Goal: Communication & Community: Answer question/provide support

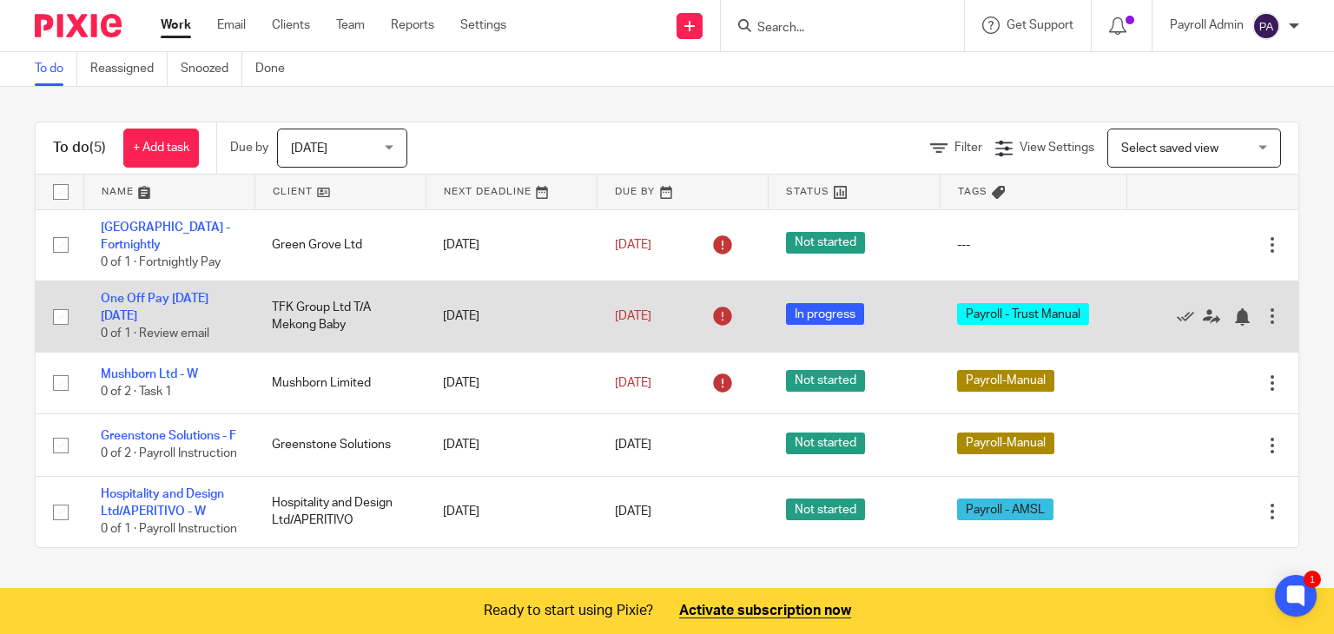
scroll to position [7, 0]
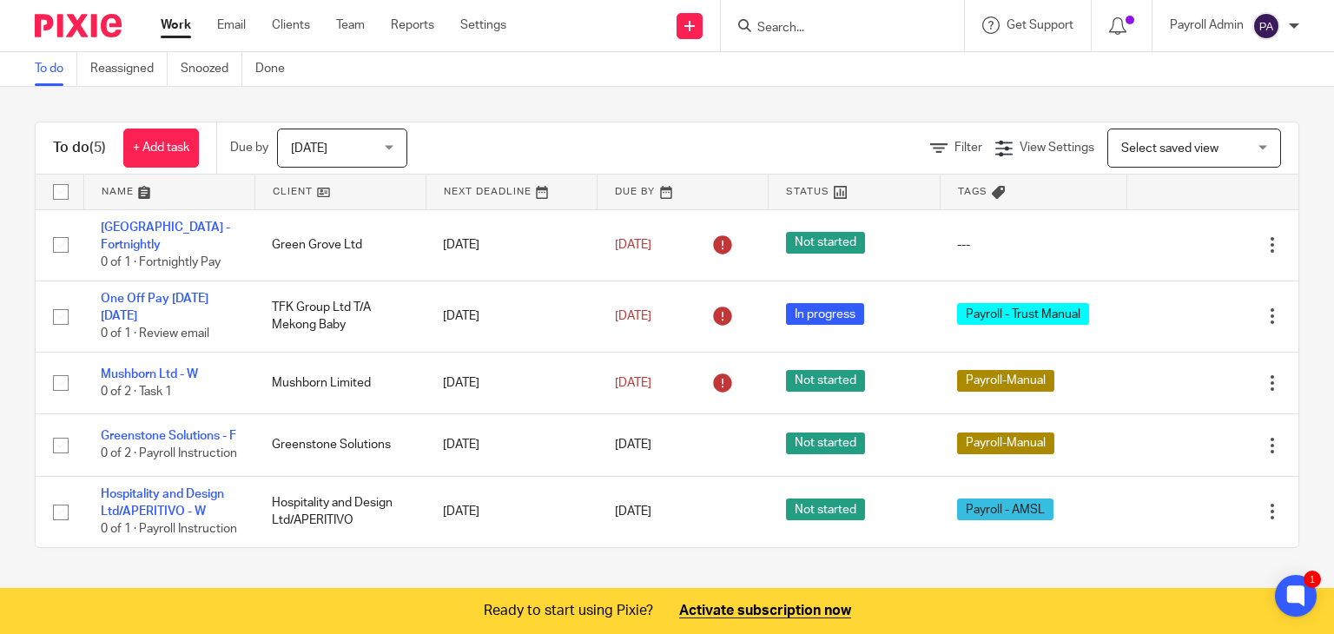
click at [805, 14] on div at bounding box center [842, 25] width 243 height 51
click at [807, 22] on input "Search" at bounding box center [834, 29] width 156 height 16
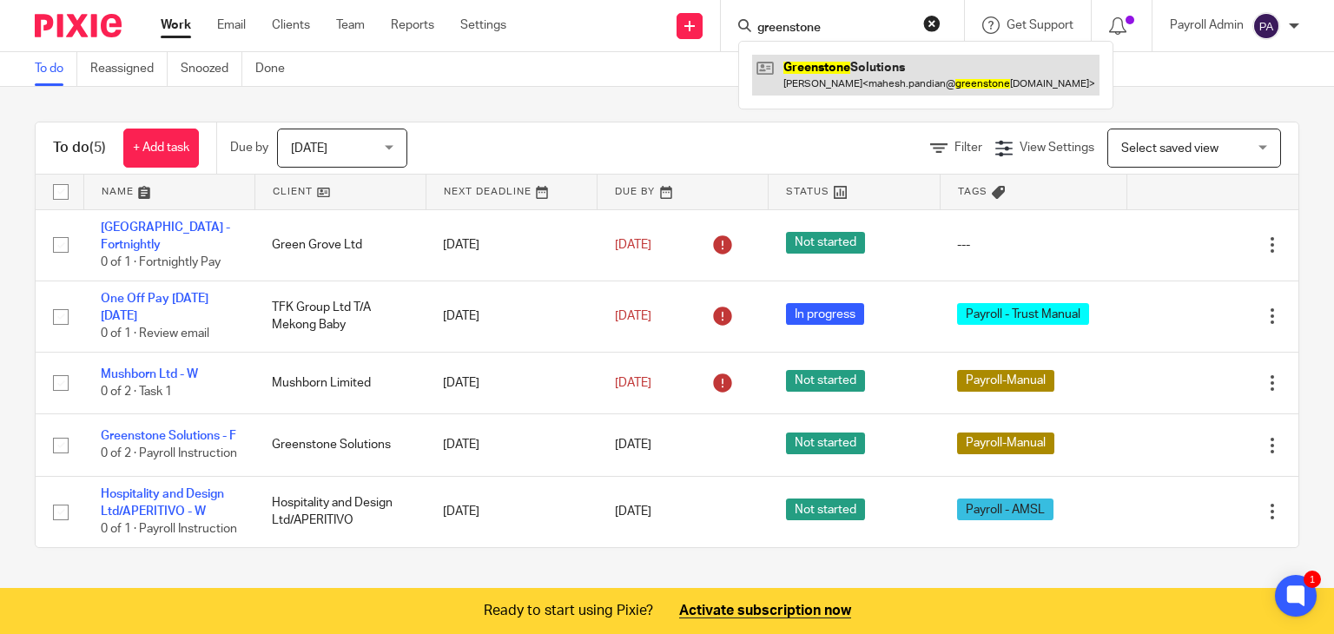
type input "greenstone"
click at [799, 66] on link at bounding box center [925, 75] width 347 height 40
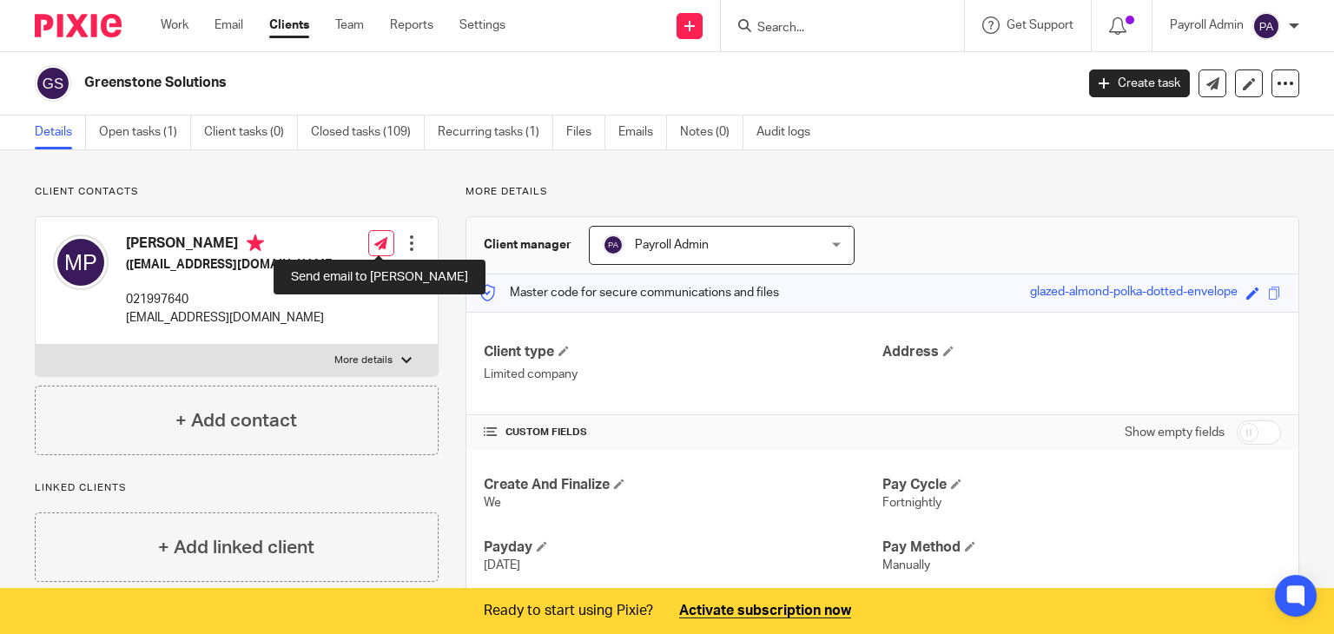
click at [379, 240] on icon at bounding box center [380, 243] width 13 height 13
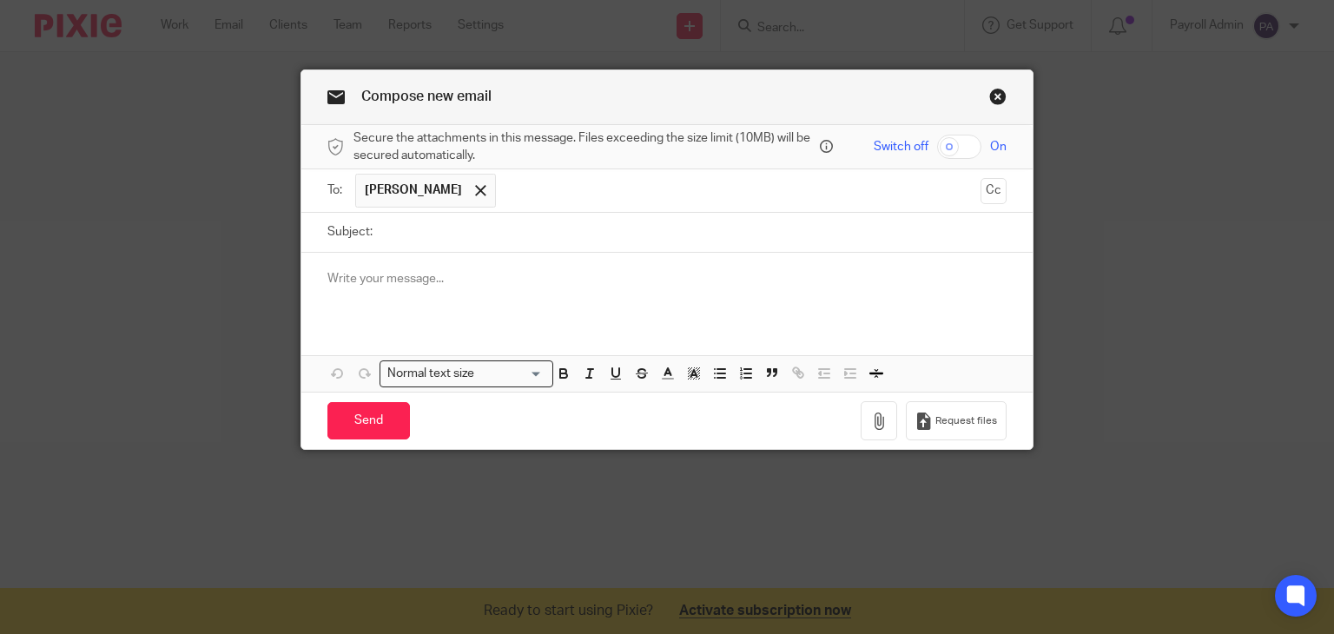
click at [396, 223] on input "Subject:" at bounding box center [694, 232] width 626 height 39
type input "Today's Payroll 15.8.25"
click at [385, 290] on div at bounding box center [667, 287] width 732 height 68
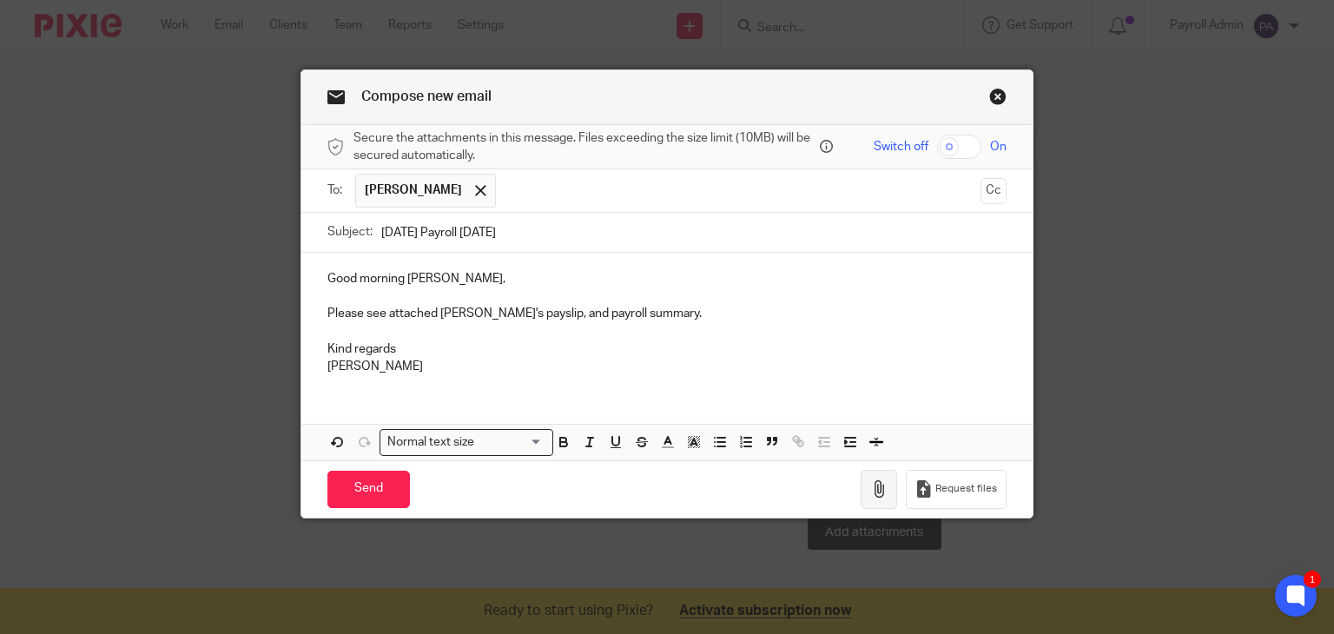
click at [870, 487] on icon "button" at bounding box center [878, 488] width 17 height 17
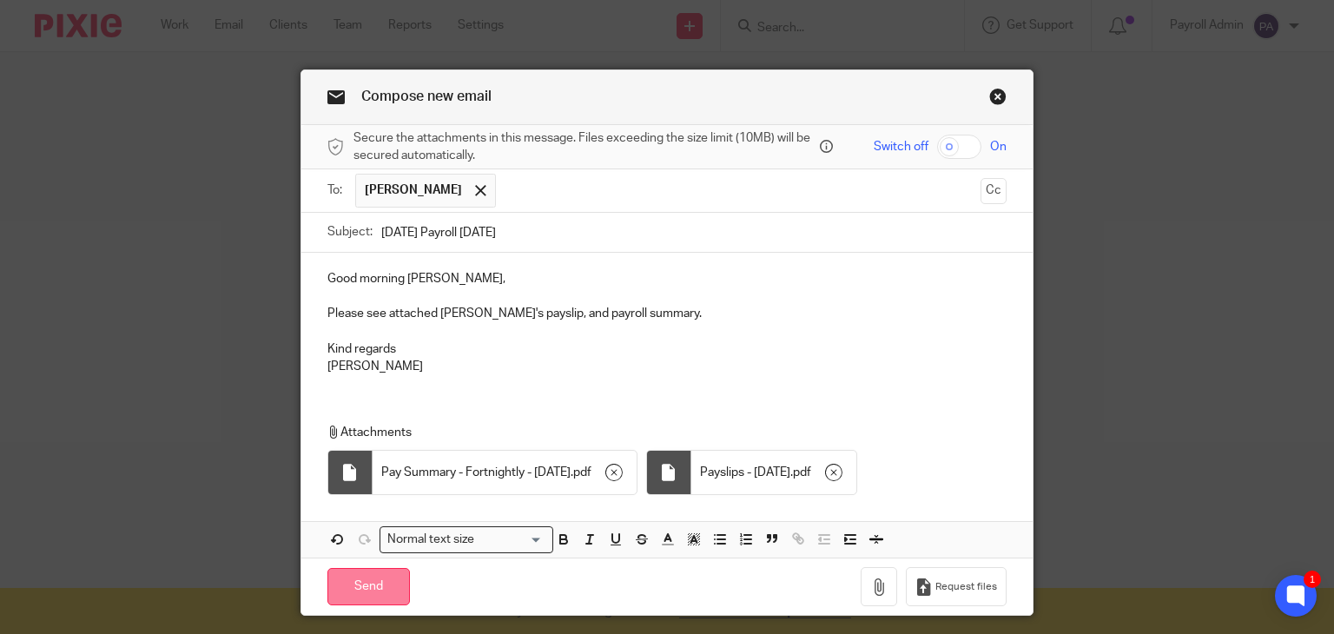
click at [354, 587] on input "Send" at bounding box center [368, 586] width 83 height 37
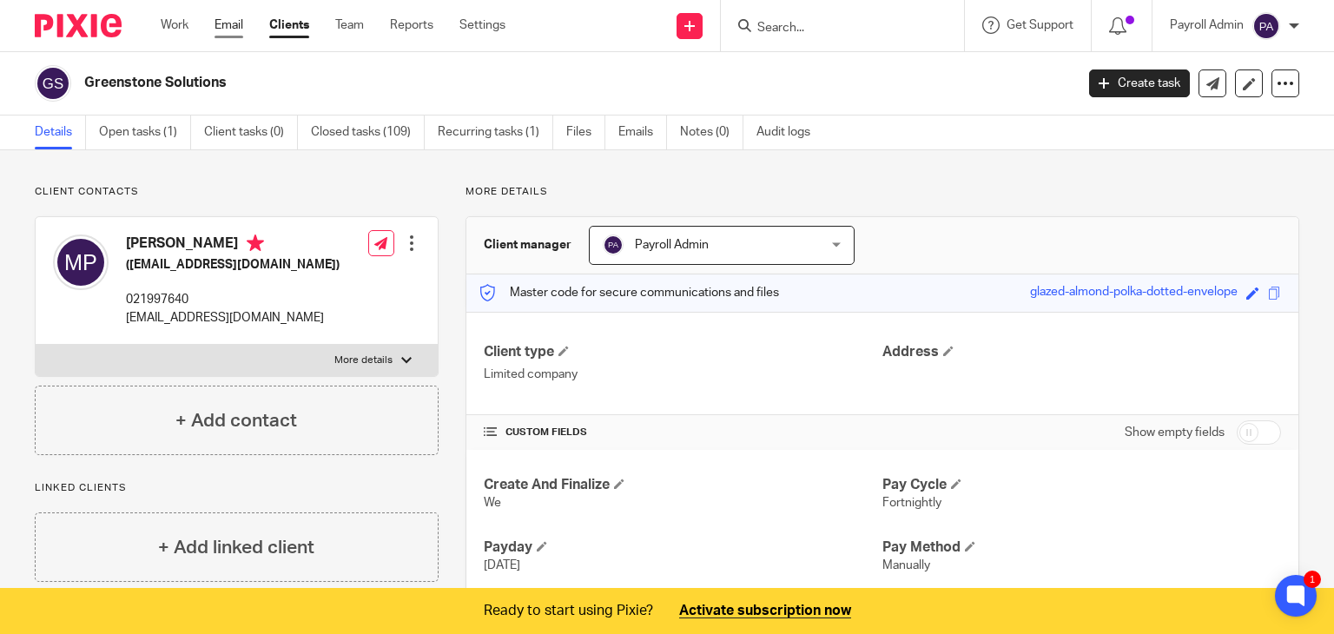
click at [228, 25] on link "Email" at bounding box center [229, 25] width 29 height 17
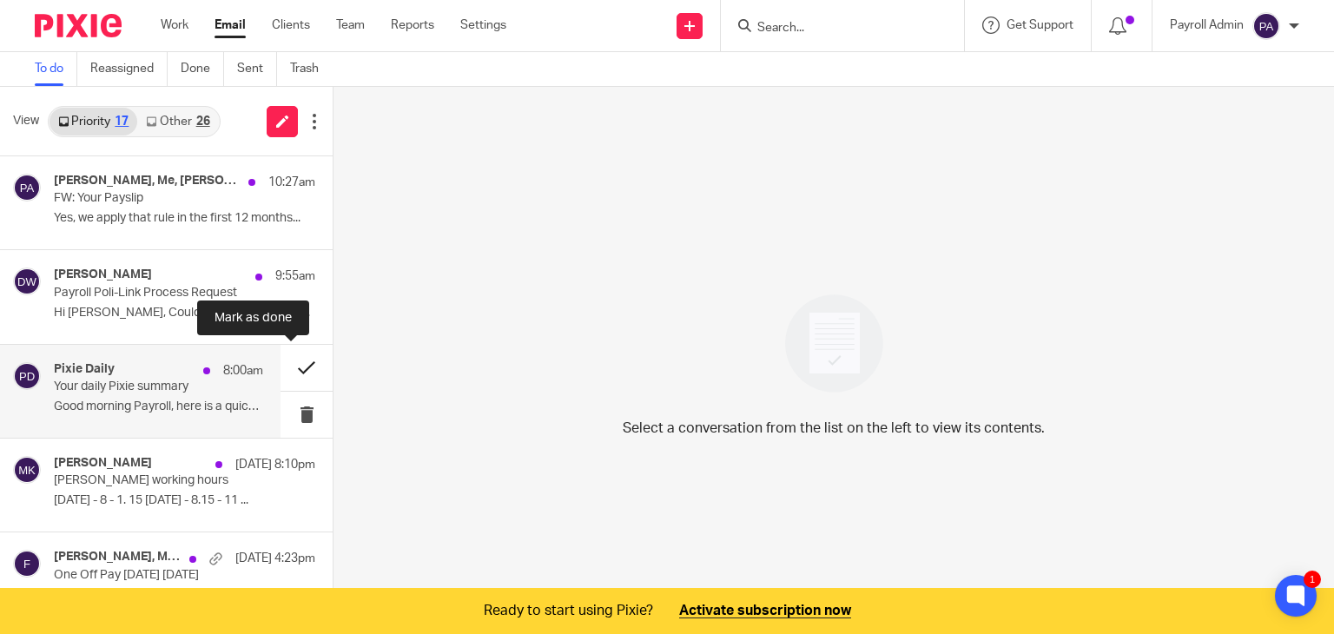
click at [283, 362] on button at bounding box center [307, 368] width 52 height 46
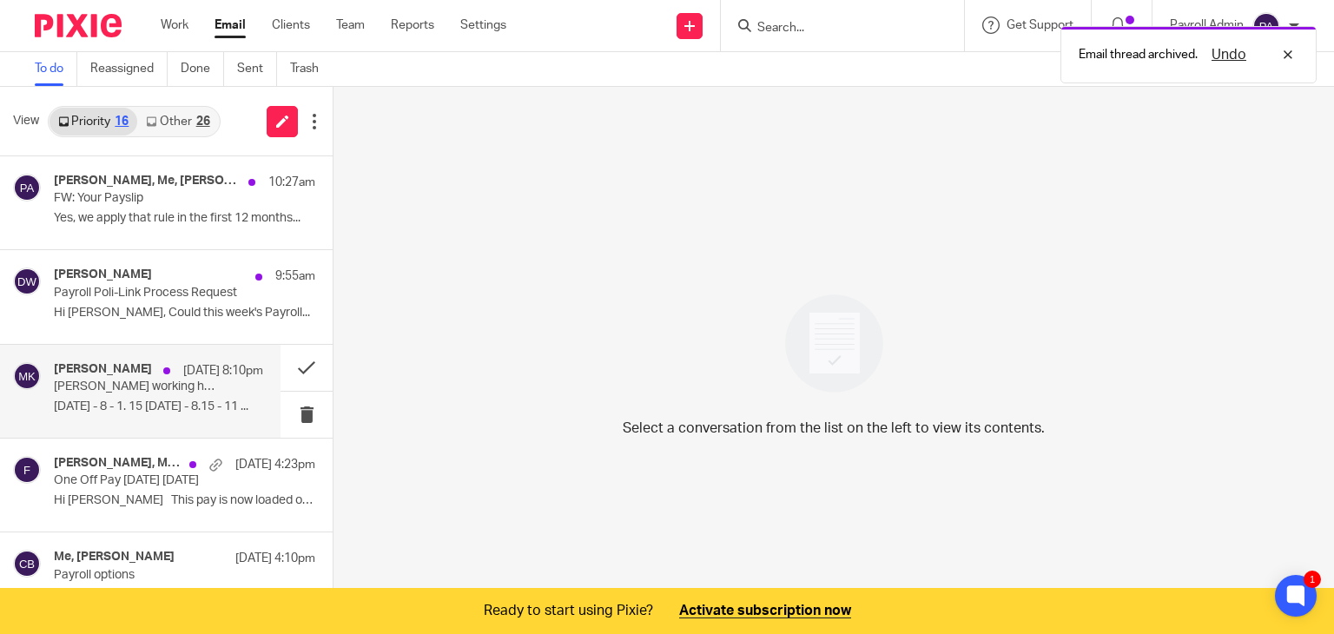
click at [141, 380] on p "[PERSON_NAME] working hours" at bounding box center [138, 387] width 168 height 15
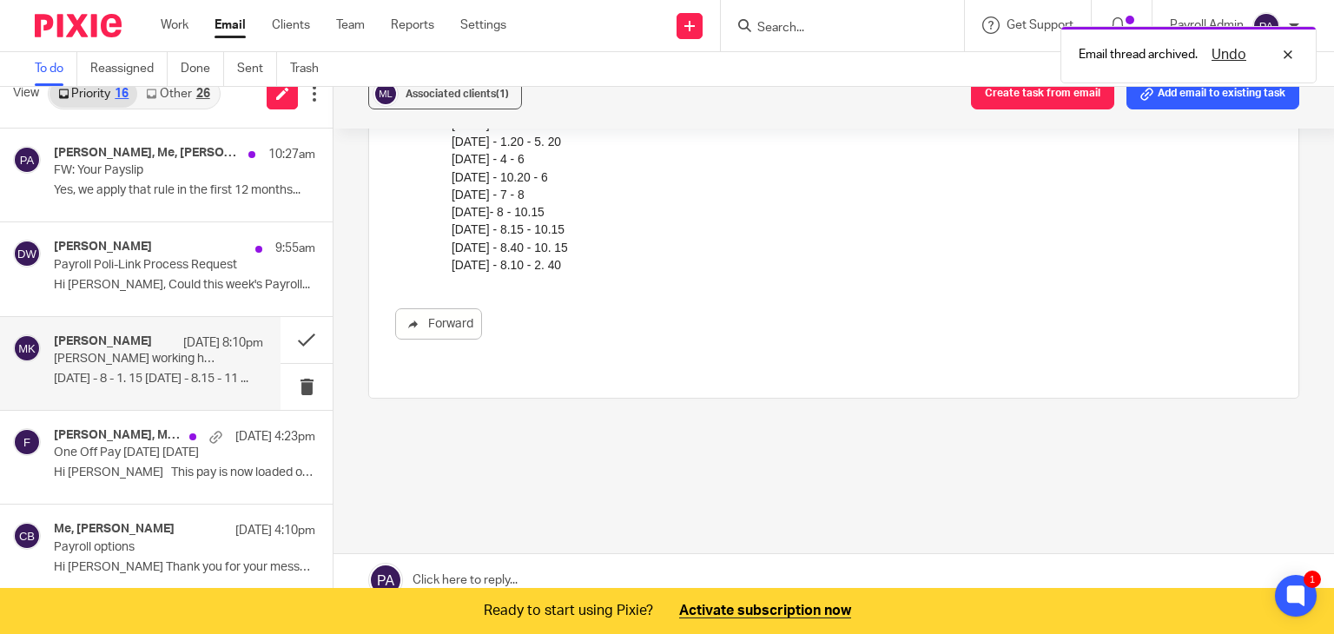
scroll to position [43, 0]
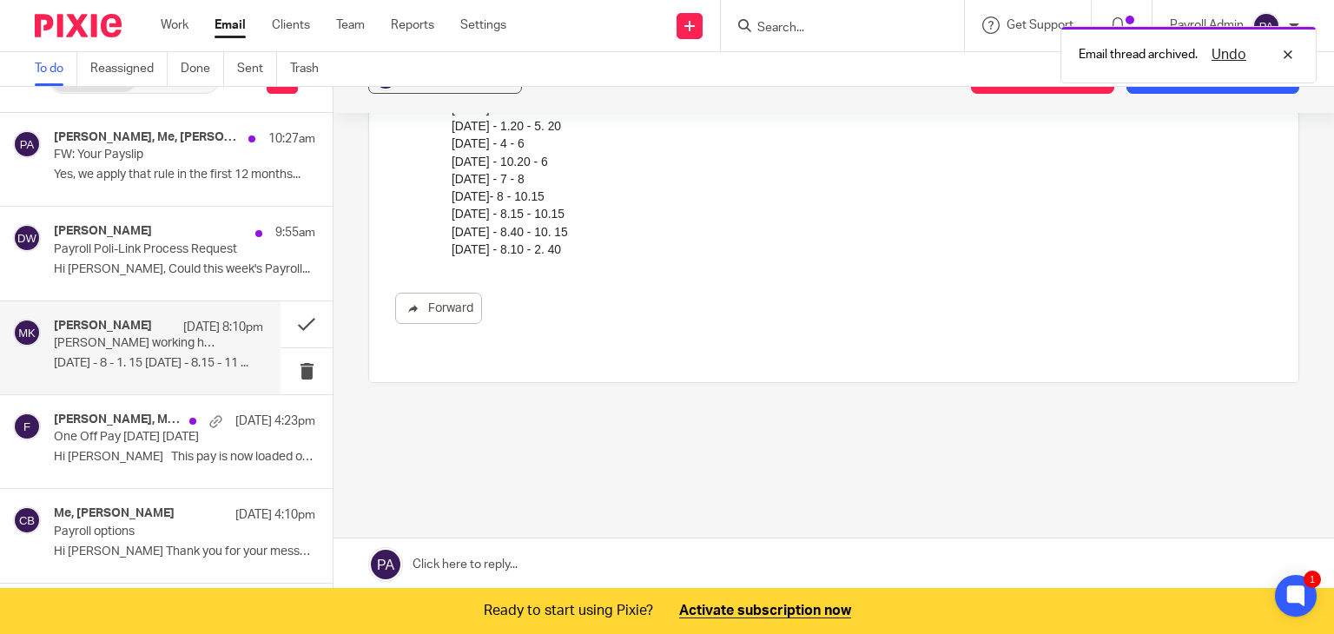
click at [497, 560] on link at bounding box center [833, 564] width 1000 height 52
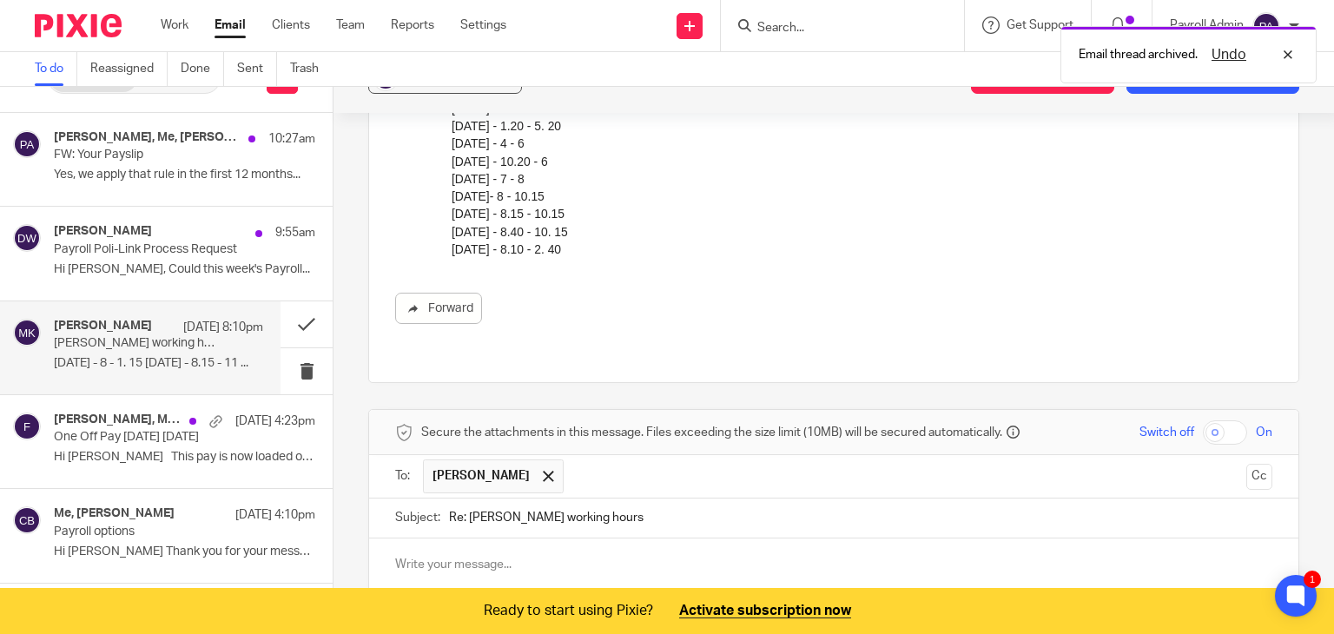
scroll to position [538, 0]
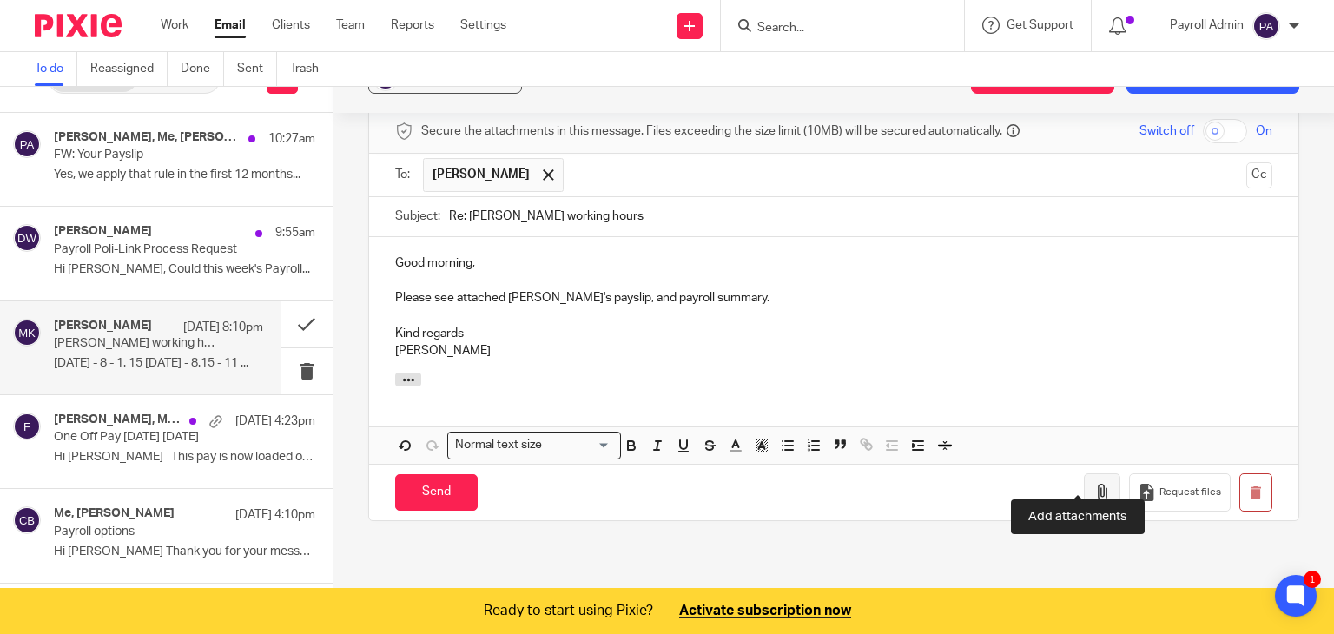
click at [1093, 484] on icon "button" at bounding box center [1101, 492] width 17 height 17
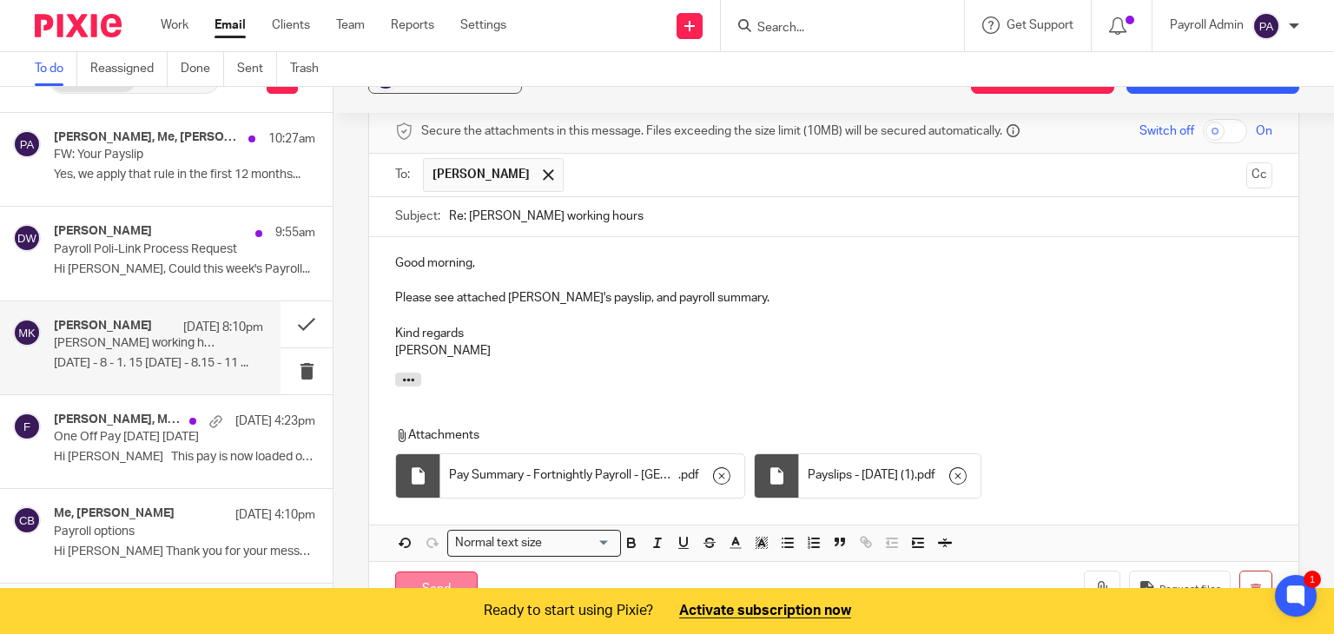
click at [441, 571] on input "Send" at bounding box center [436, 589] width 83 height 37
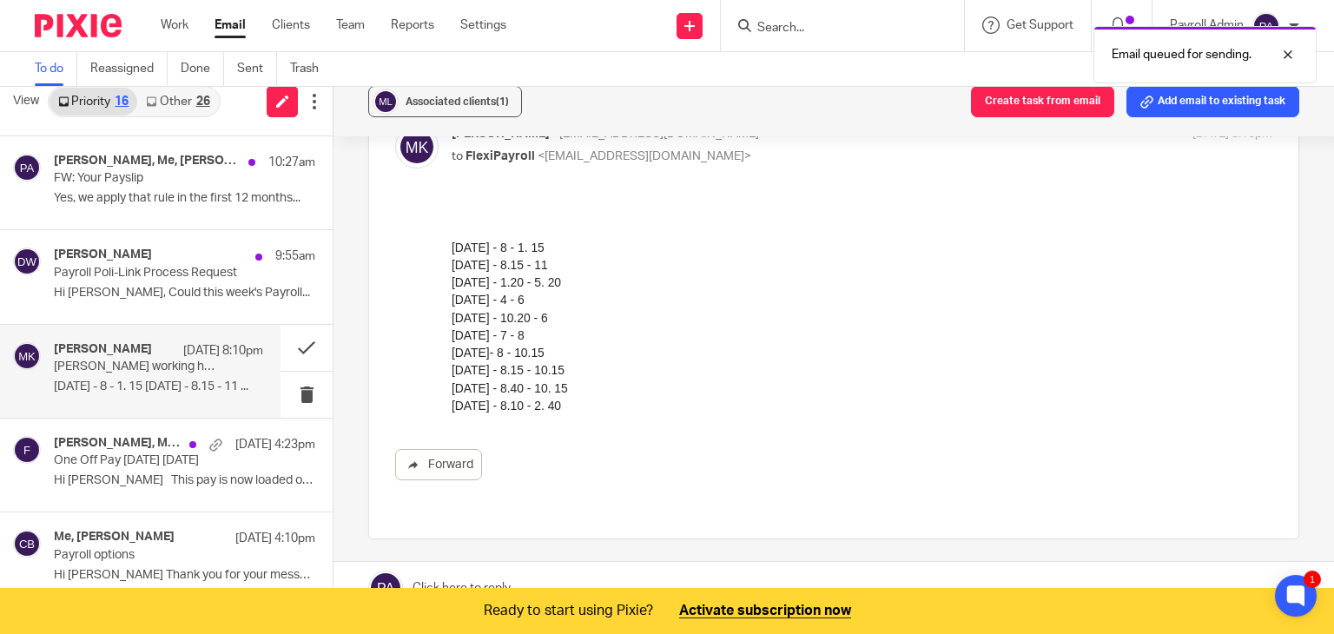
scroll to position [0, 0]
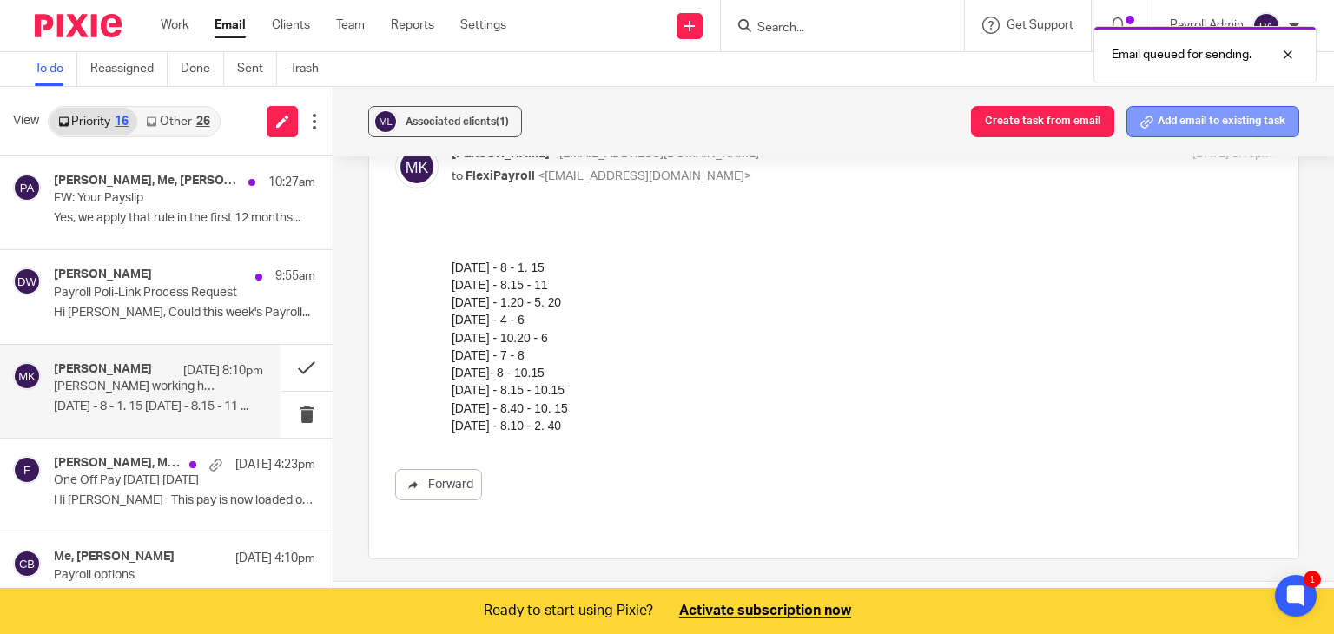
click at [1216, 120] on button "Add email to existing task" at bounding box center [1212, 121] width 173 height 31
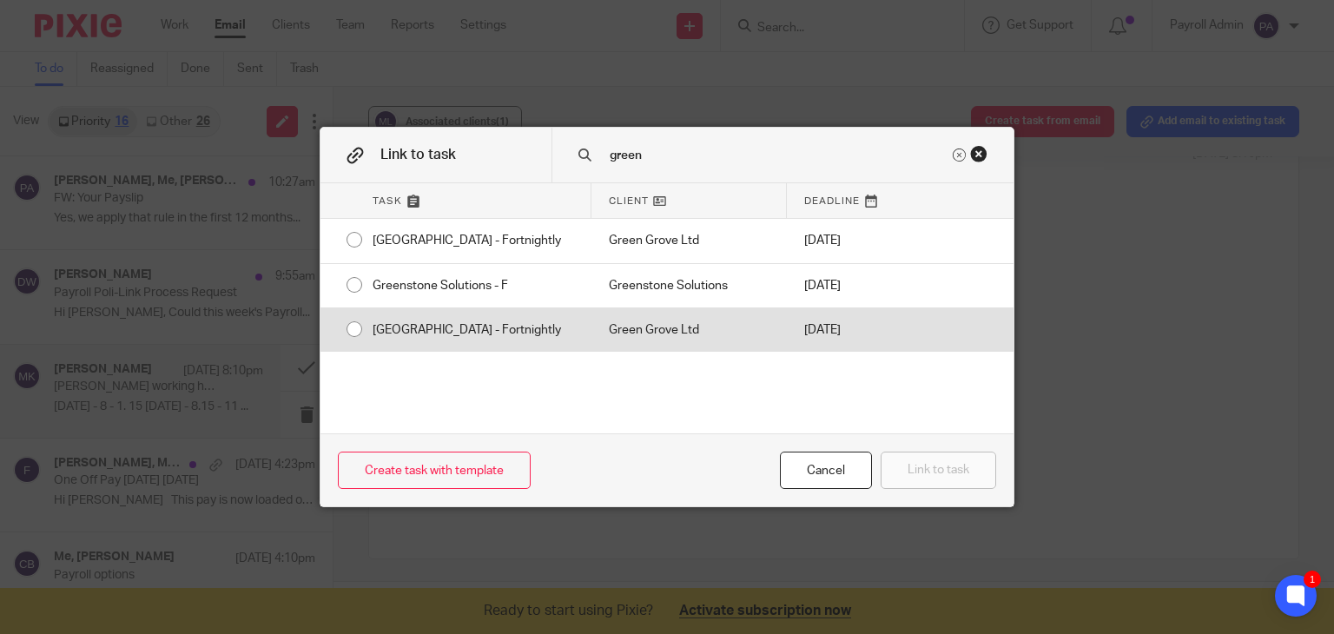
type input "green"
click at [355, 326] on div "[GEOGRAPHIC_DATA] - Fortnightly" at bounding box center [473, 329] width 236 height 43
radio input "true"
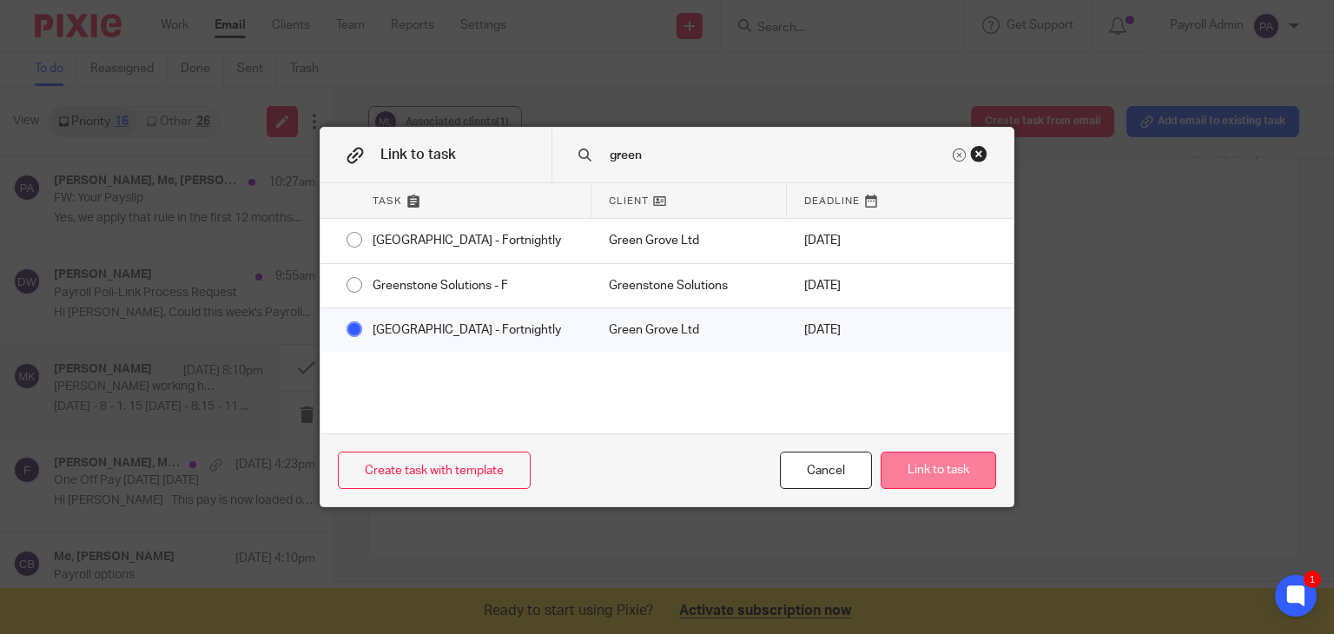
click at [934, 470] on button "Link to task" at bounding box center [939, 470] width 116 height 37
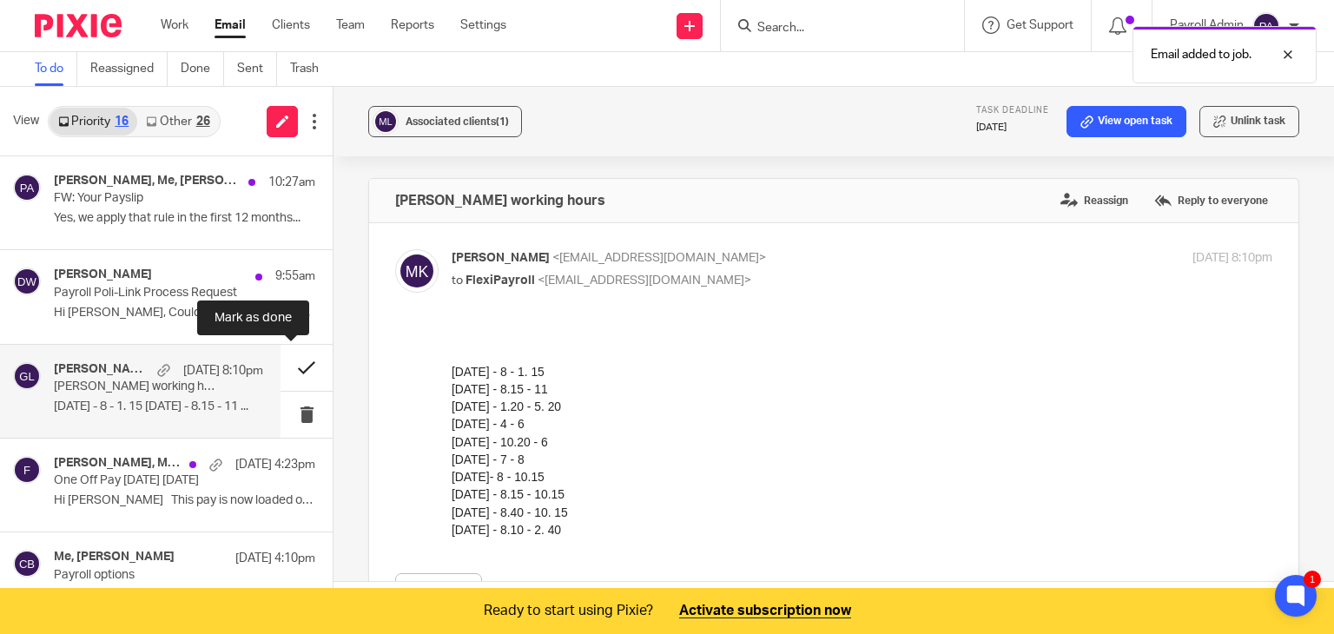
click at [286, 366] on button at bounding box center [307, 368] width 52 height 46
